Goal: Task Accomplishment & Management: Use online tool/utility

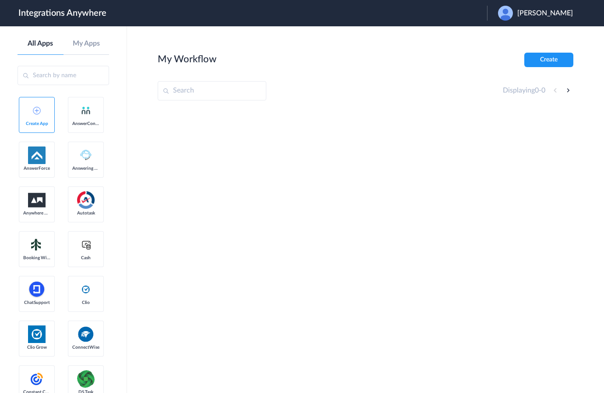
click at [551, 10] on span "Xavier Rehder" at bounding box center [545, 13] width 56 height 8
click at [512, 39] on link "Logout" at bounding box center [503, 35] width 18 height 6
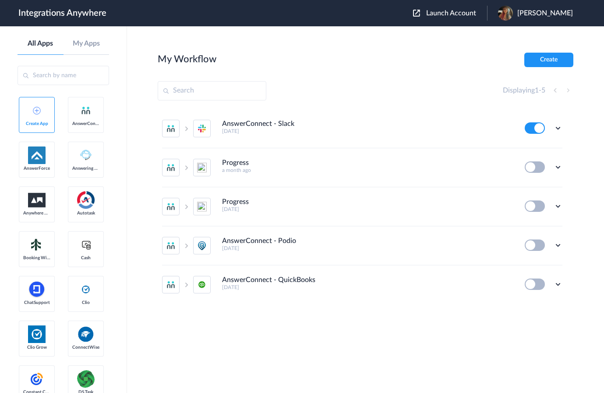
click at [468, 14] on span "Launch Account" at bounding box center [451, 13] width 50 height 7
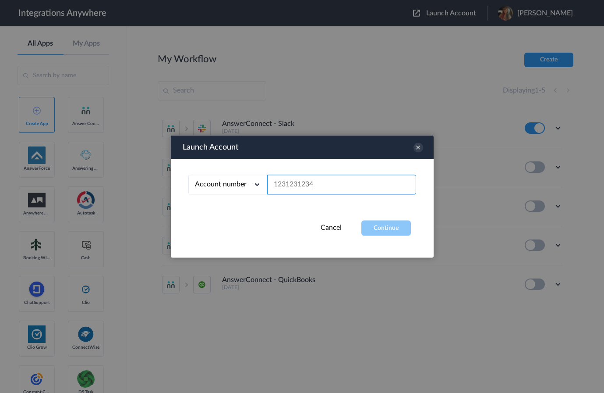
click at [333, 187] on input "text" at bounding box center [341, 185] width 149 height 20
paste input "8777710316"
type input "8777710316"
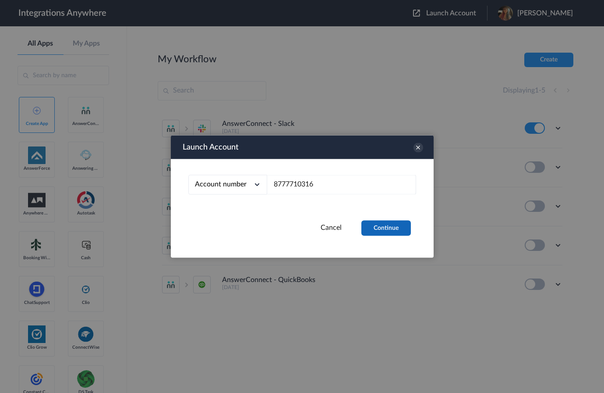
click at [372, 228] on button "Continue" at bounding box center [386, 227] width 50 height 15
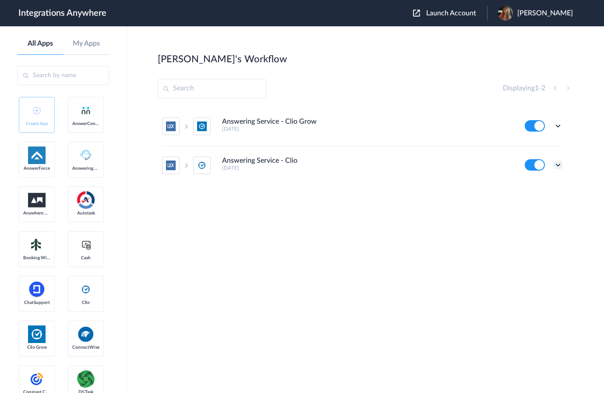
click at [557, 163] on icon at bounding box center [558, 164] width 9 height 9
click at [538, 184] on li "Edit" at bounding box center [534, 185] width 57 height 16
click at [557, 164] on icon at bounding box center [558, 164] width 9 height 9
click at [536, 186] on li "Edit" at bounding box center [534, 185] width 57 height 16
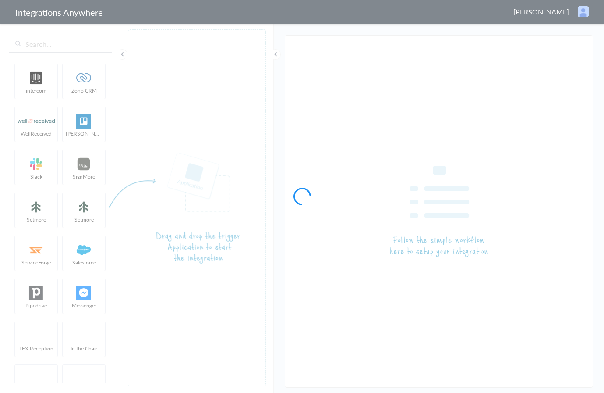
type input "Answering Service - Clio"
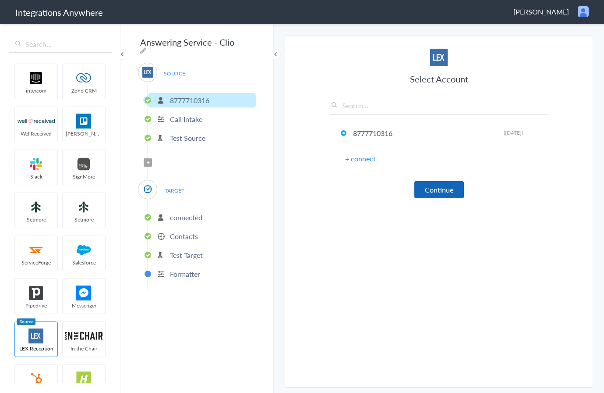
click at [435, 190] on button "Continue" at bounding box center [440, 189] width 50 height 17
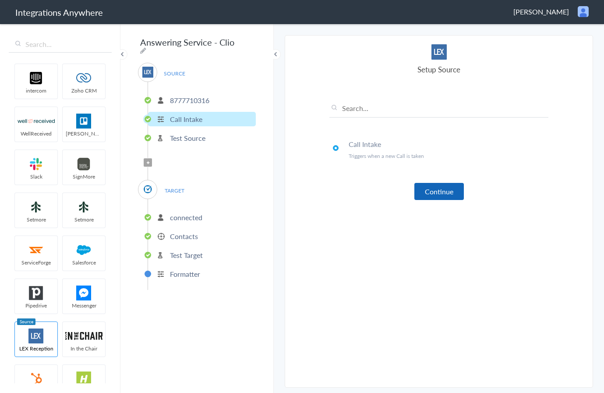
click at [435, 190] on button "Continue" at bounding box center [440, 191] width 50 height 17
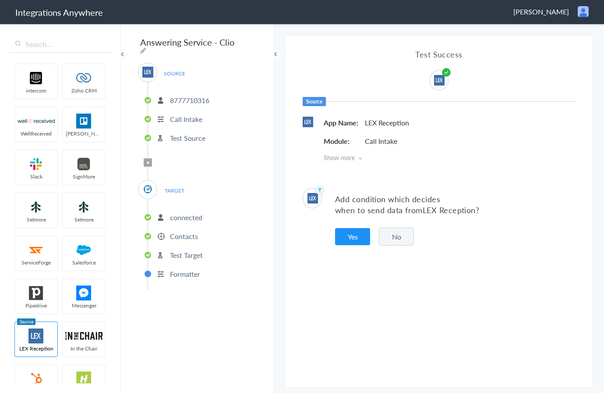
click at [362, 158] on icon at bounding box center [360, 158] width 4 height 6
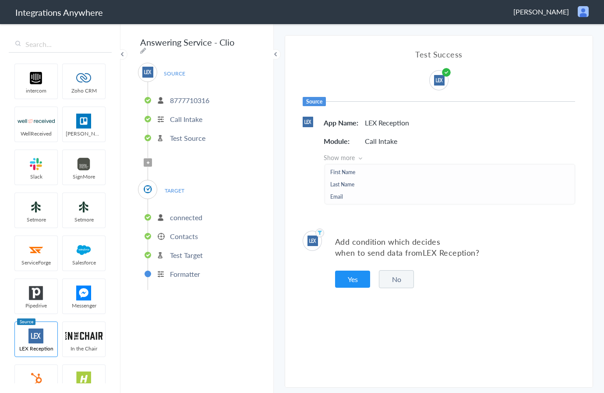
click at [362, 158] on icon at bounding box center [360, 158] width 4 height 6
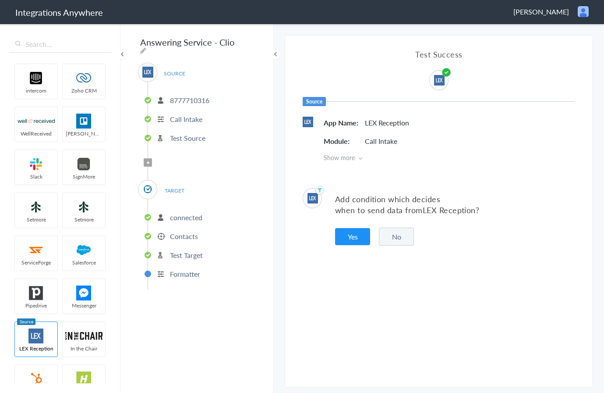
click at [395, 237] on button "No" at bounding box center [396, 236] width 35 height 18
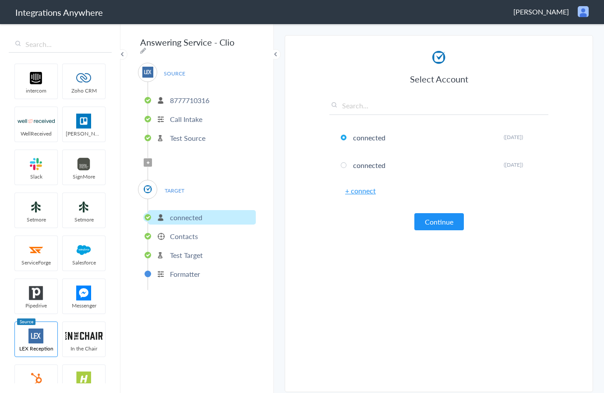
drag, startPoint x: 433, startPoint y: 226, endPoint x: 426, endPoint y: 235, distance: 12.2
click at [433, 226] on button "Continue" at bounding box center [440, 221] width 50 height 17
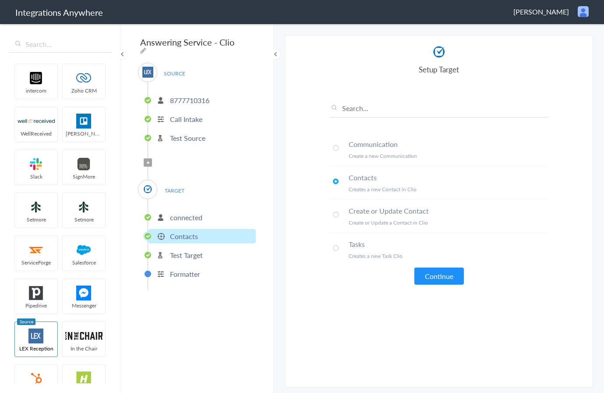
click at [437, 274] on button "Continue" at bounding box center [440, 275] width 50 height 17
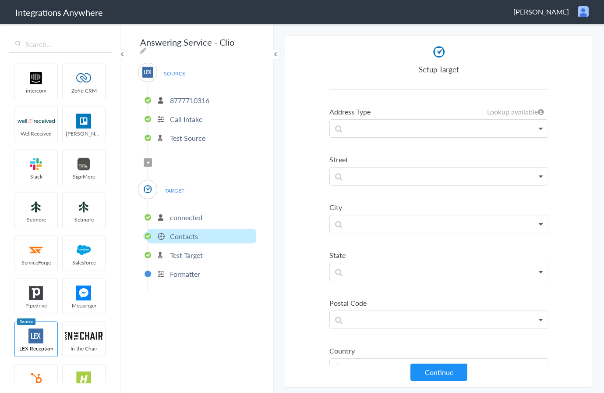
scroll to position [500, 0]
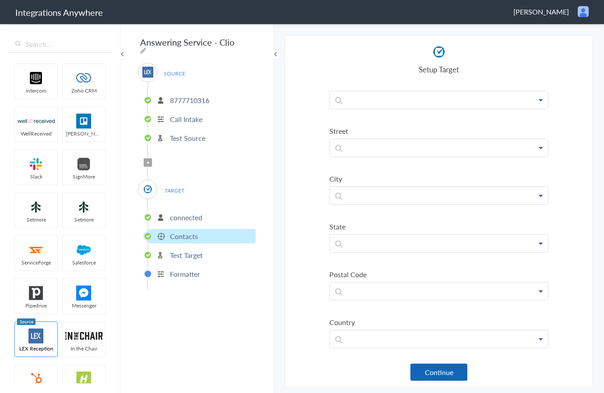
click at [436, 376] on button "Continue" at bounding box center [439, 371] width 57 height 17
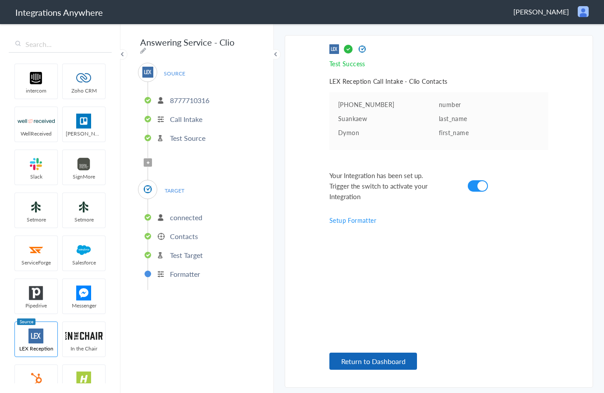
click at [372, 361] on button "Return to Dashboard" at bounding box center [374, 360] width 88 height 17
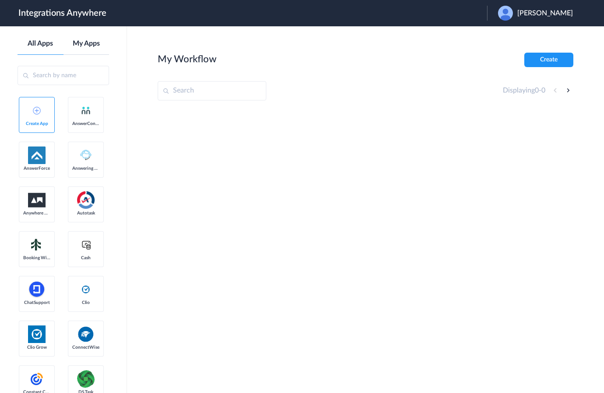
click at [88, 46] on link "My Apps" at bounding box center [87, 43] width 46 height 8
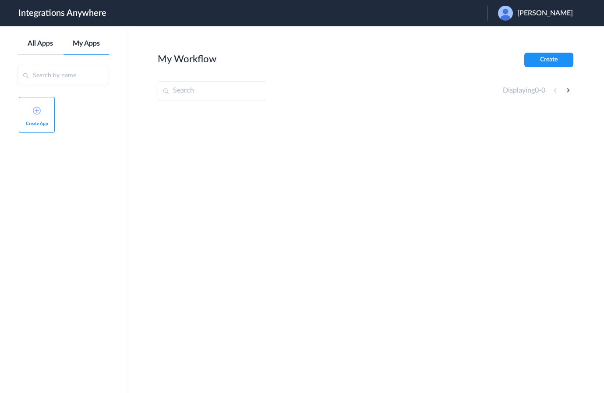
click at [38, 45] on link "All Apps" at bounding box center [41, 43] width 46 height 8
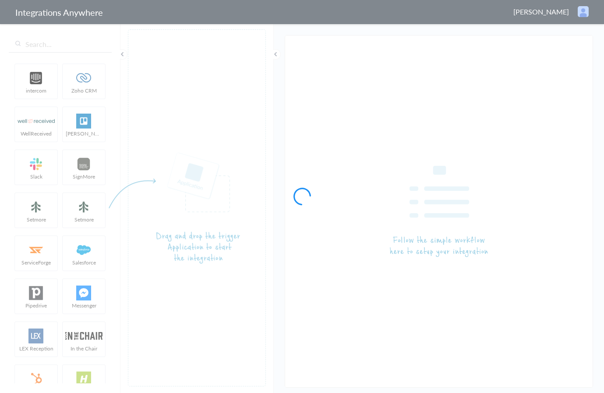
type input "Answering Service - Clio"
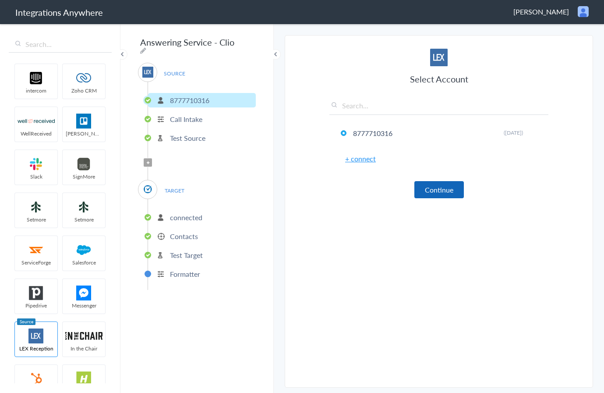
click at [434, 197] on button "Continue" at bounding box center [440, 189] width 50 height 17
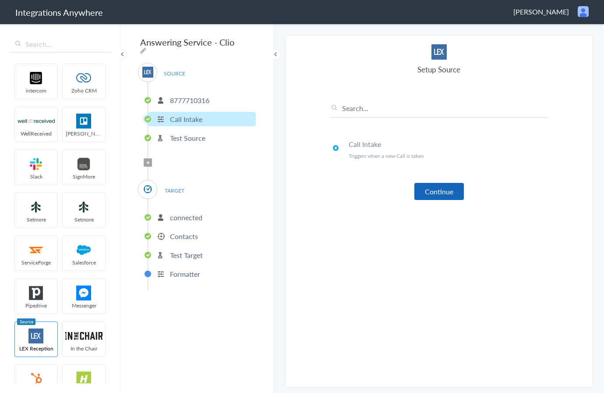
click at [434, 197] on button "Continue" at bounding box center [440, 191] width 50 height 17
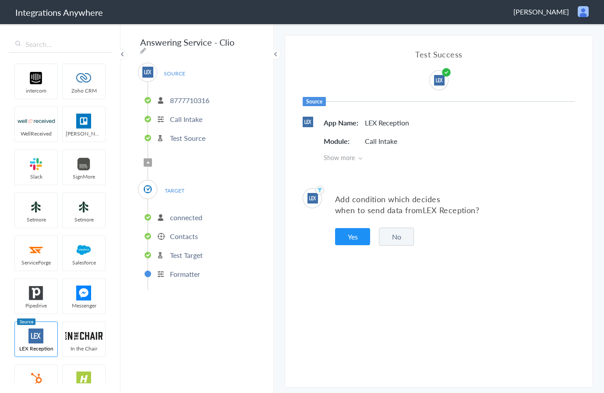
click at [393, 237] on button "No" at bounding box center [396, 236] width 35 height 18
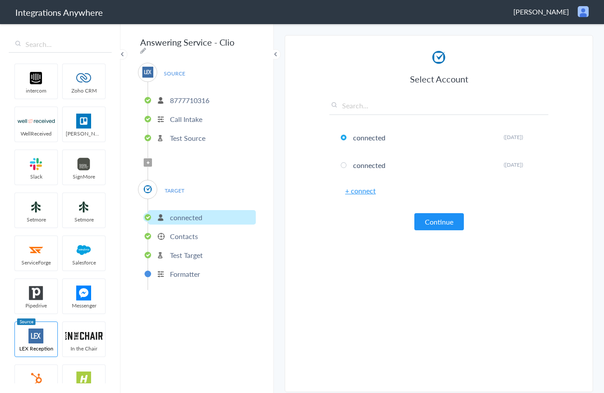
click at [426, 230] on article "Select Account connected Rename Delete (4 years ago) connected Rename Delete (5…" at bounding box center [439, 216] width 219 height 334
click at [431, 227] on button "Continue" at bounding box center [440, 221] width 50 height 17
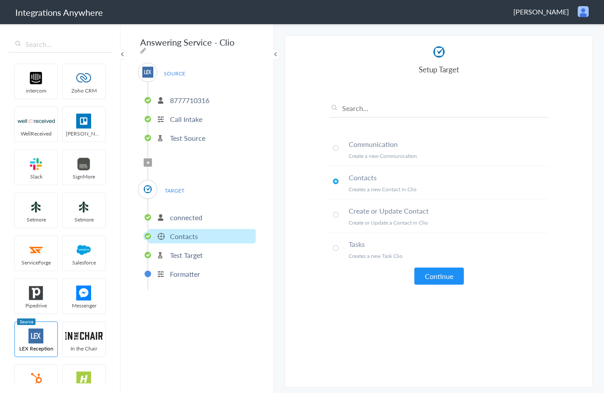
click at [426, 274] on button "Continue" at bounding box center [440, 275] width 50 height 17
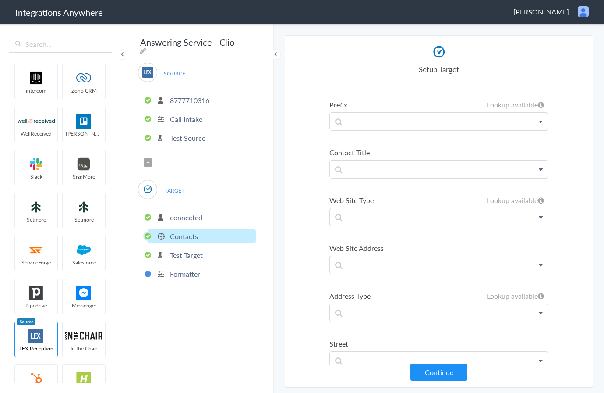
scroll to position [500, 0]
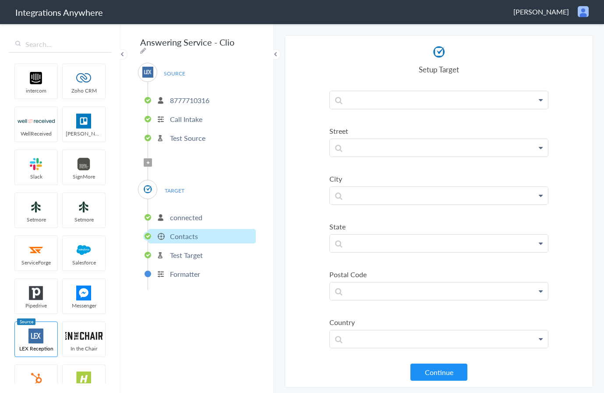
click at [435, 367] on button "Continue" at bounding box center [439, 371] width 57 height 17
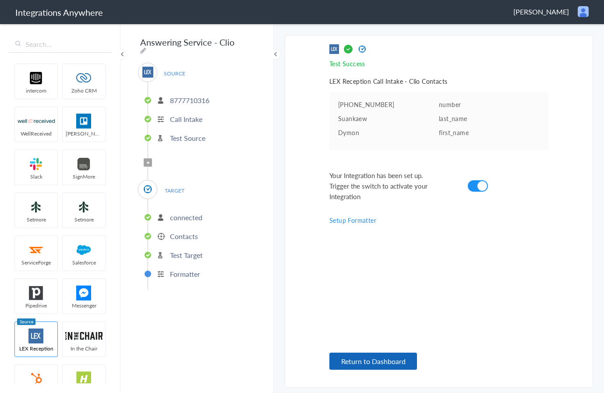
click at [371, 363] on button "Return to Dashboard" at bounding box center [374, 360] width 88 height 17
